Goal: Information Seeking & Learning: Learn about a topic

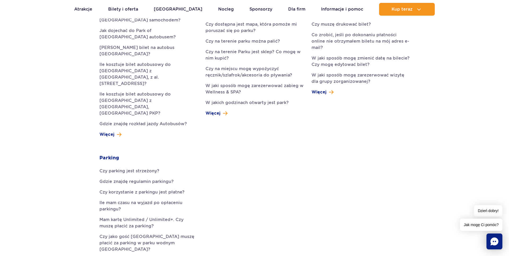
scroll to position [378, 0]
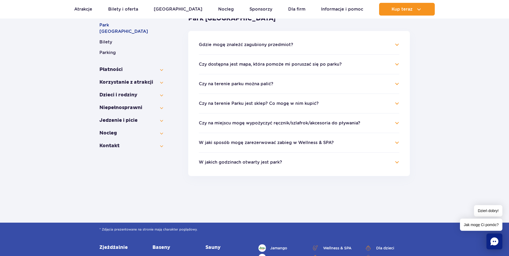
scroll to position [54, 0]
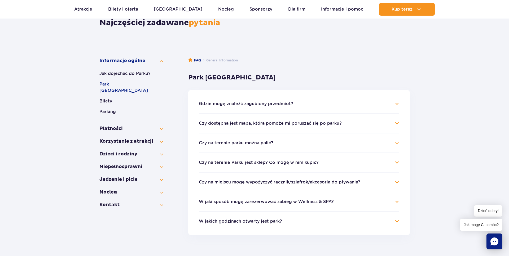
click at [239, 219] on button "W jakich godzinach otwarty jest park?" at bounding box center [240, 221] width 83 height 5
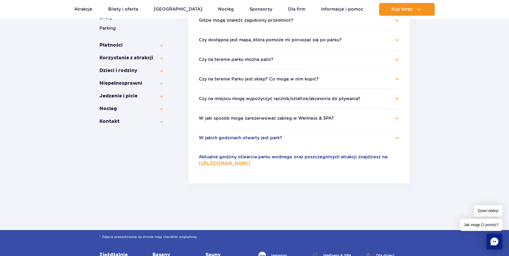
scroll to position [108, 0]
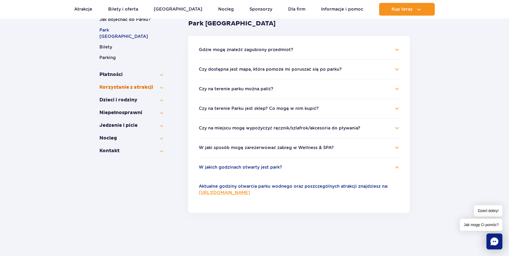
click at [156, 84] on button "Korzystanie z atrakcji" at bounding box center [131, 87] width 64 height 6
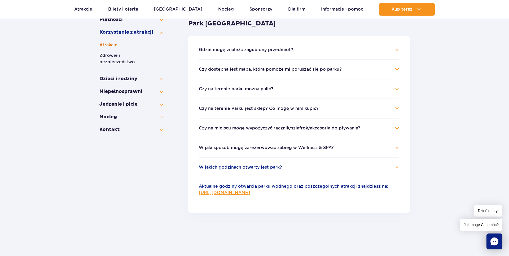
click at [152, 48] on button "Atrakcje" at bounding box center [131, 45] width 64 height 6
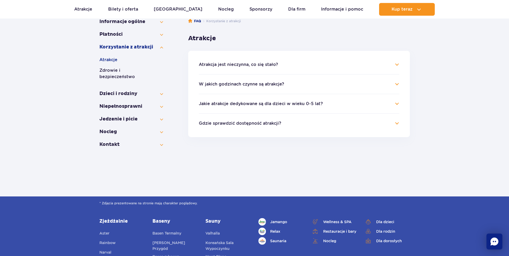
scroll to position [81, 0]
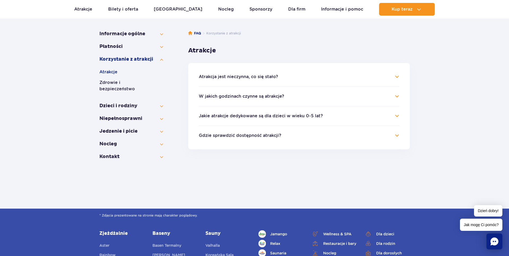
click at [240, 121] on li "Jakie atrakcje dedykowane są dla dzieci w wieku 0-5 lat? Na chwilę obecną dziec…" at bounding box center [299, 116] width 200 height 20
click at [240, 118] on button "Jakie atrakcje dedykowane są dla dzieci w wieku 0-5 lat?" at bounding box center [261, 116] width 124 height 5
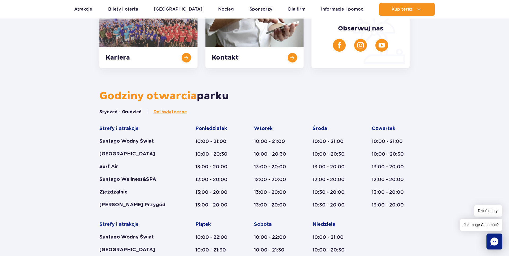
scroll to position [297, 0]
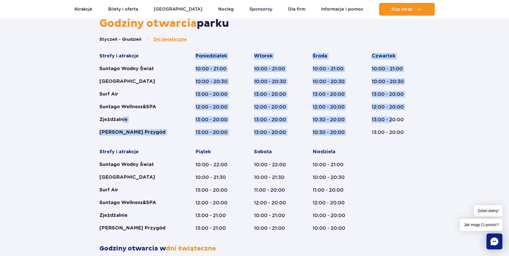
drag, startPoint x: 122, startPoint y: 117, endPoint x: 392, endPoint y: 123, distance: 270.5
click at [392, 123] on div "Strefy i atrakcje Suntago Wodny Świat Crocodile Island Surf Air Suntago Wellnes…" at bounding box center [254, 142] width 310 height 179
click at [392, 123] on div "Czwartek 10:00 - 21:00 10:00 - 20:30 13:00 - 20:00 12:00 - 20:00 13:00 - 20:00 …" at bounding box center [390, 94] width 38 height 83
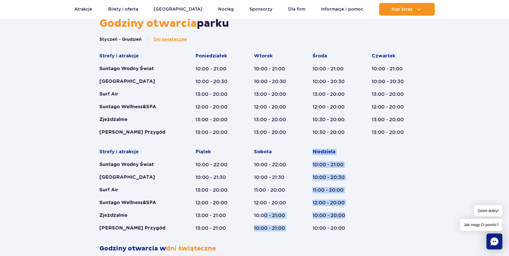
drag, startPoint x: 346, startPoint y: 214, endPoint x: 264, endPoint y: 210, distance: 82.5
click at [264, 210] on div "Strefy i atrakcje Suntago Wodny Świat Crocodile Island Surf Air Suntago Wellnes…" at bounding box center [254, 142] width 310 height 179
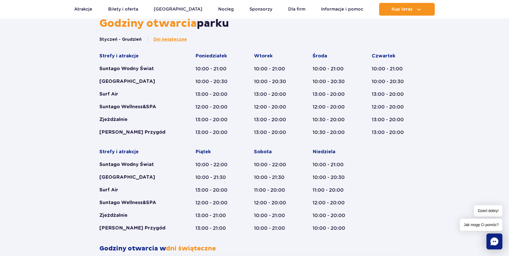
click at [264, 210] on div "Sobota 10:00 - 22:00 10:00 - 21:30 11:00 - 20:00 12:00 - 20:00 10:00 - 21:00 10…" at bounding box center [273, 190] width 38 height 83
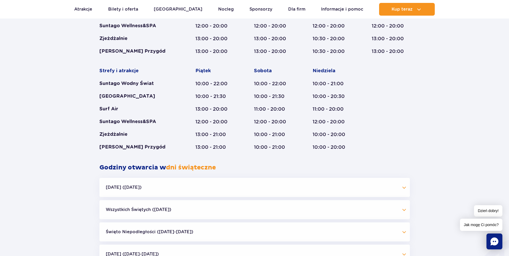
scroll to position [459, 0]
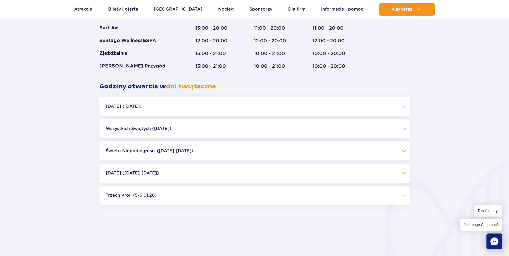
click at [219, 113] on button "Halloween (31.10.25)" at bounding box center [254, 106] width 310 height 19
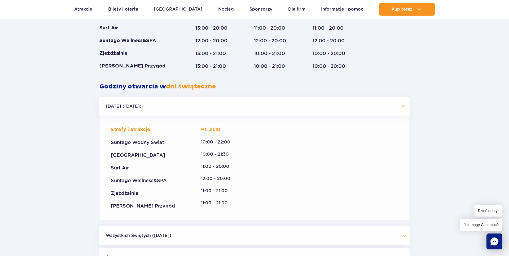
click at [219, 110] on button "Halloween (31.10.25)" at bounding box center [254, 106] width 310 height 19
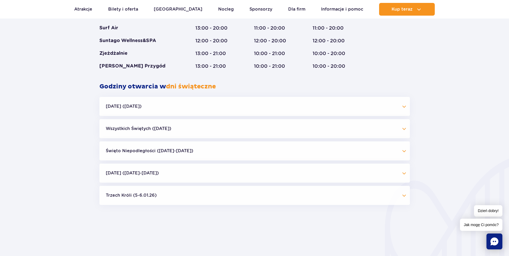
click at [226, 128] on button "Wszystkich Świętych (01.11.25)" at bounding box center [254, 128] width 310 height 19
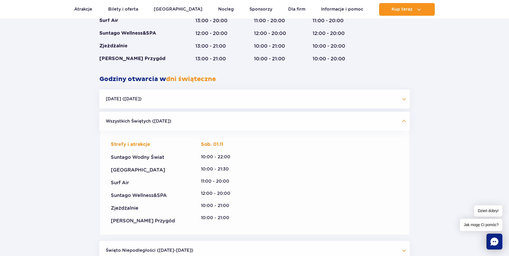
scroll to position [540, 0]
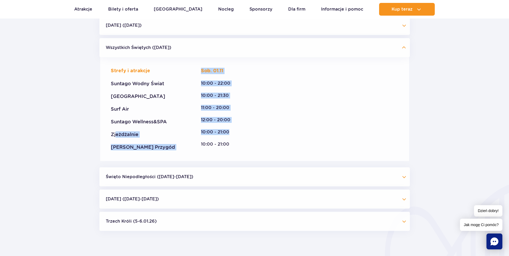
drag, startPoint x: 233, startPoint y: 130, endPoint x: 116, endPoint y: 131, distance: 117.1
click at [116, 131] on div "Strefy i atrakcje Suntago Wodny Świat Crocodile Island Surf Air Suntago Wellnes…" at bounding box center [254, 109] width 287 height 83
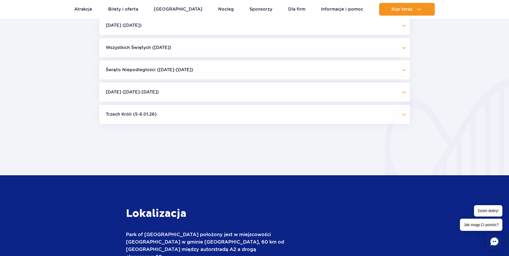
click at [116, 131] on div "Strefy i atrakcje Suntago Wodny Świat Crocodile Island Surf Air Suntago Wellnes…" at bounding box center [147, 109] width 72 height 83
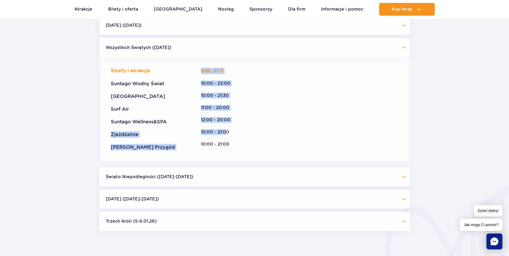
drag, startPoint x: 112, startPoint y: 135, endPoint x: 228, endPoint y: 135, distance: 116.0
click at [227, 135] on div "Strefy i atrakcje Suntago Wodny Świat Crocodile Island Surf Air Suntago Wellnes…" at bounding box center [254, 109] width 287 height 83
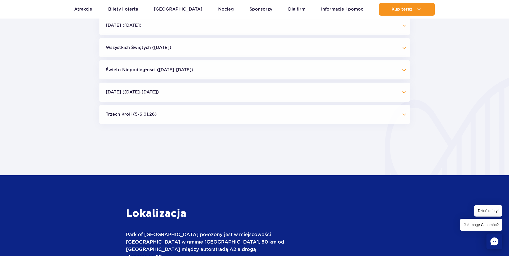
click at [228, 135] on div "10:00 - 21:00" at bounding box center [218, 132] width 35 height 6
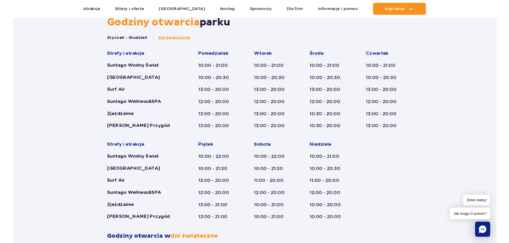
scroll to position [270, 0]
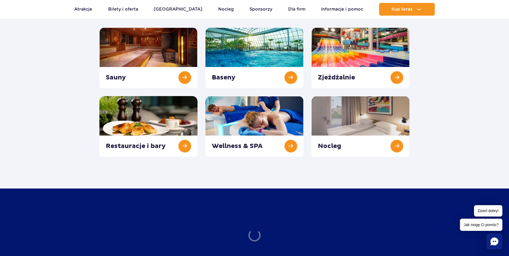
scroll to position [81, 0]
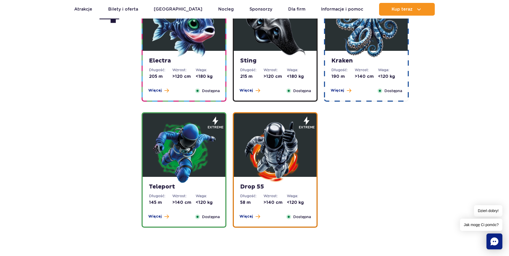
scroll to position [567, 0]
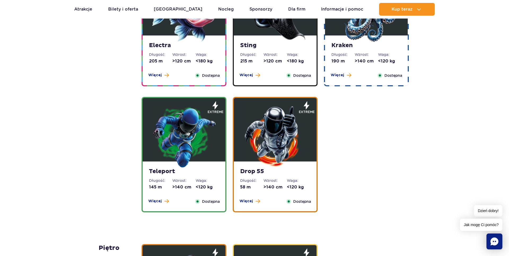
drag, startPoint x: 204, startPoint y: 132, endPoint x: 203, endPoint y: 135, distance: 2.9
click at [152, 196] on div "Teleport Długość: 145 m Wzrost: >140 cm Waga: <120 kg Więcej Zamknij Dostępna" at bounding box center [184, 187] width 83 height 50
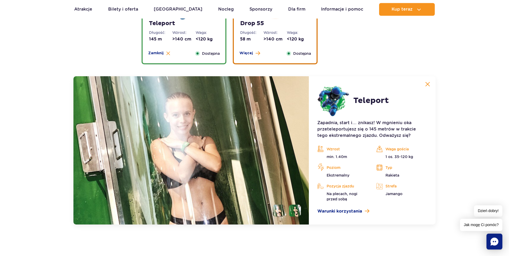
scroll to position [706, 0]
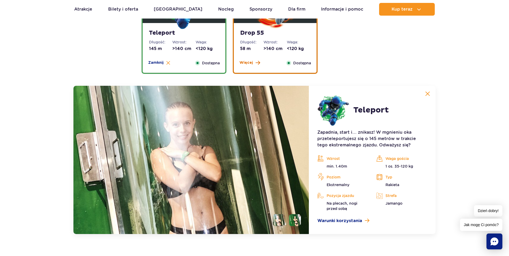
click at [241, 63] on span "Więcej" at bounding box center [246, 62] width 14 height 5
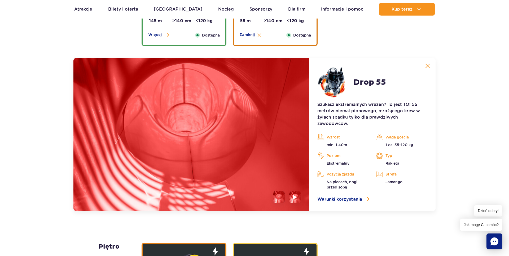
scroll to position [733, 0]
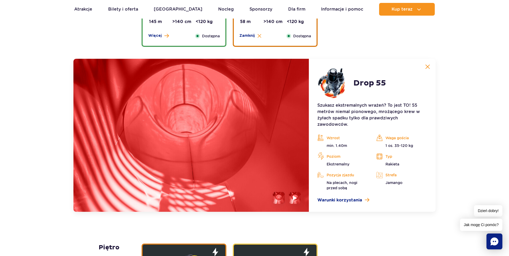
click at [428, 68] on img at bounding box center [427, 66] width 5 height 5
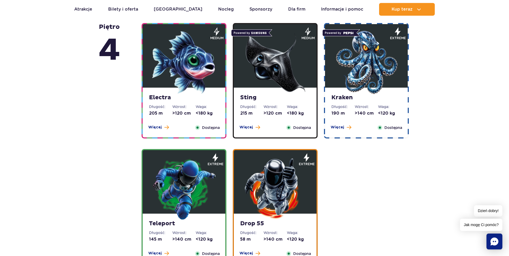
scroll to position [517, 0]
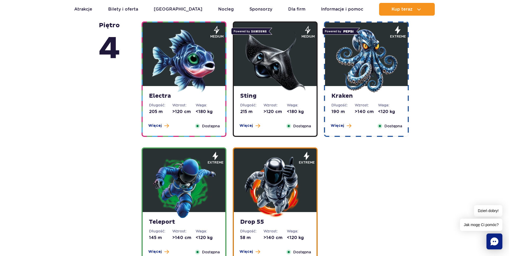
click at [388, 48] on img at bounding box center [366, 61] width 64 height 64
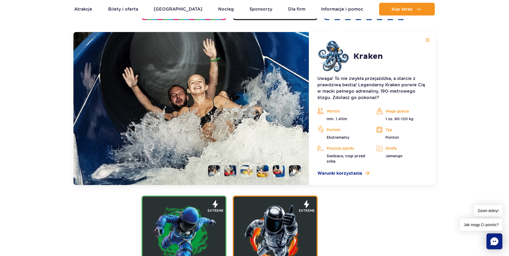
scroll to position [634, 0]
click at [226, 172] on li at bounding box center [230, 171] width 12 height 12
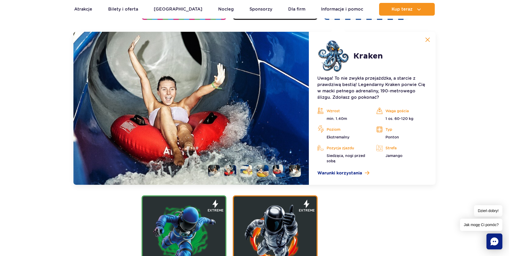
click at [245, 169] on li at bounding box center [246, 171] width 12 height 12
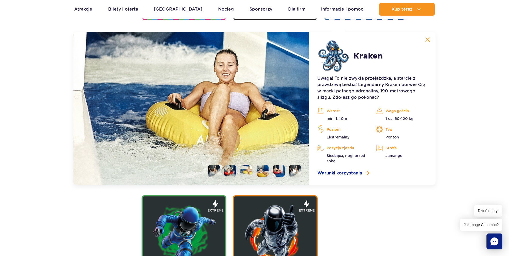
click at [261, 168] on li at bounding box center [262, 171] width 12 height 12
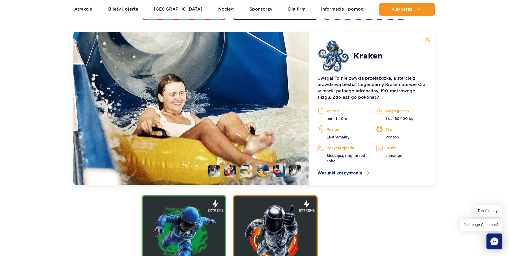
click at [277, 172] on li at bounding box center [279, 171] width 12 height 12
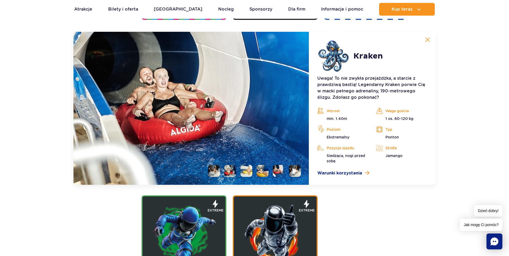
click at [293, 172] on img at bounding box center [294, 171] width 5 height 6
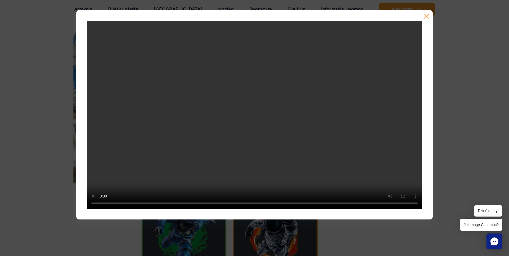
click at [427, 15] on button "button" at bounding box center [426, 16] width 5 height 5
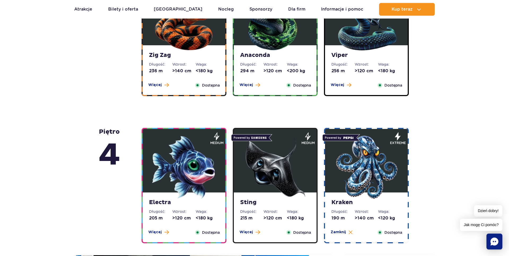
scroll to position [364, 0]
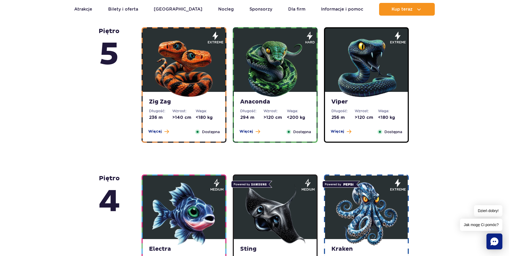
click at [176, 64] on img at bounding box center [184, 67] width 64 height 64
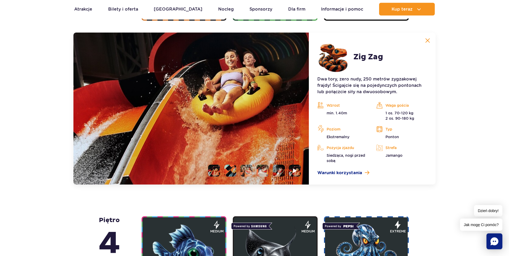
scroll to position [487, 0]
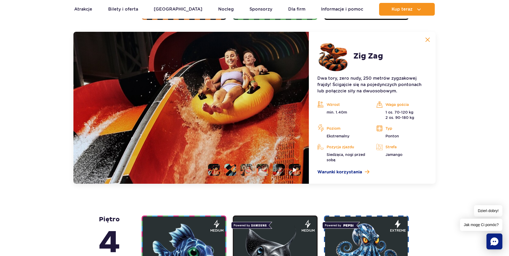
click at [248, 171] on li at bounding box center [246, 170] width 12 height 12
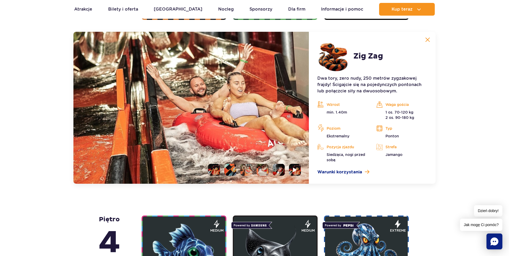
click at [260, 167] on li at bounding box center [262, 170] width 12 height 12
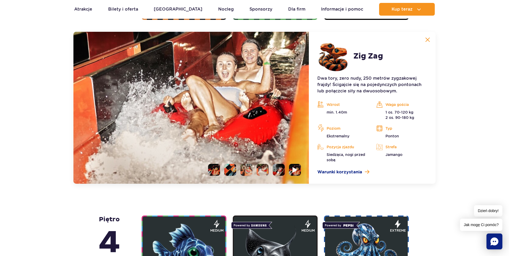
click at [292, 169] on li at bounding box center [295, 170] width 12 height 12
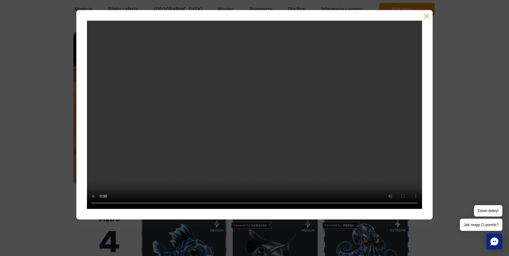
click at [466, 151] on div at bounding box center [254, 115] width 509 height 210
click at [428, 15] on button "button" at bounding box center [426, 16] width 5 height 5
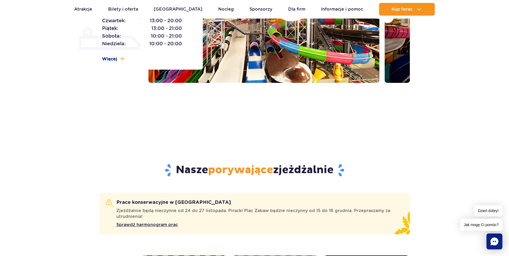
scroll to position [0, 0]
